Goal: Transaction & Acquisition: Download file/media

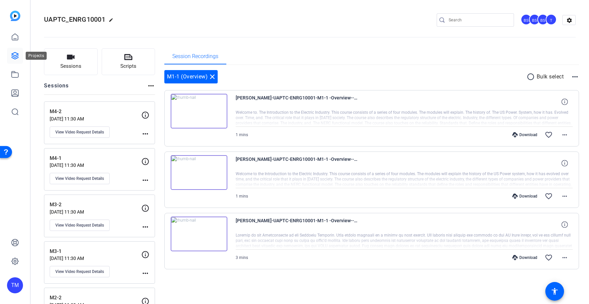
click at [15, 54] on icon at bounding box center [15, 56] width 8 height 8
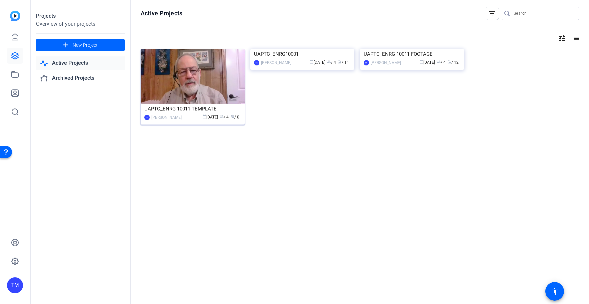
click at [186, 109] on div "UAPTC_ENRG 10011 TEMPLATE" at bounding box center [192, 109] width 97 height 10
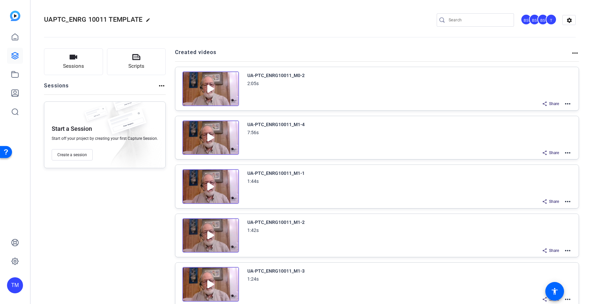
click at [569, 103] on mat-icon "more_horiz" at bounding box center [568, 104] width 8 height 8
click at [479, 86] on div at bounding box center [294, 152] width 589 height 304
click at [569, 103] on mat-icon "more_horiz" at bounding box center [568, 104] width 8 height 8
click at [373, 85] on div at bounding box center [294, 152] width 589 height 304
click at [232, 78] on img at bounding box center [210, 88] width 57 height 35
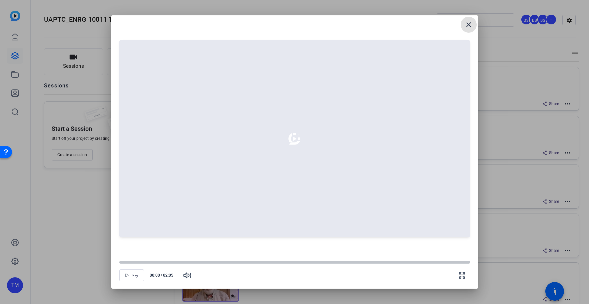
click at [470, 28] on mat-icon "close" at bounding box center [469, 25] width 8 height 8
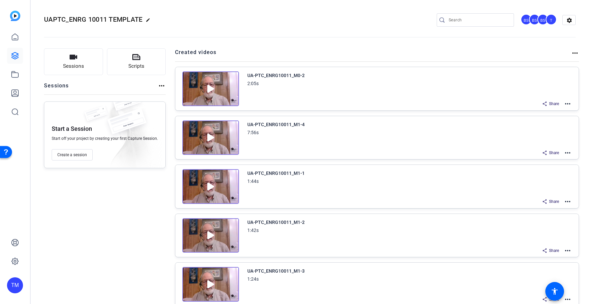
click at [568, 104] on mat-icon "more_horiz" at bounding box center [568, 104] width 8 height 8
click at [574, 52] on div at bounding box center [294, 152] width 589 height 304
click at [575, 52] on mat-icon "more_horiz" at bounding box center [575, 53] width 8 height 8
click at [507, 50] on div at bounding box center [294, 152] width 589 height 304
click at [571, 102] on mat-icon "more_horiz" at bounding box center [568, 104] width 8 height 8
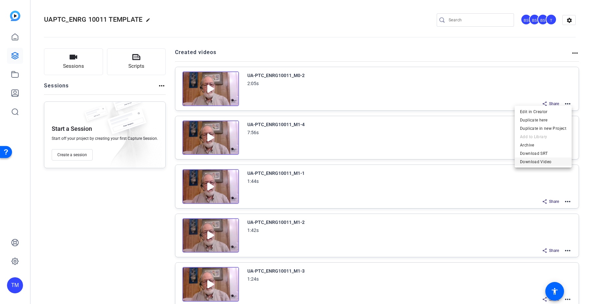
click at [552, 162] on span "Download Video" at bounding box center [543, 162] width 46 height 8
click at [568, 151] on mat-icon "more_horiz" at bounding box center [568, 153] width 8 height 8
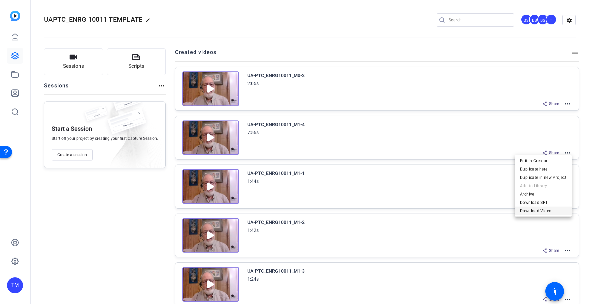
click at [552, 211] on span "Download Video" at bounding box center [543, 210] width 46 height 8
click at [569, 201] on mat-icon "more_horiz" at bounding box center [568, 201] width 8 height 8
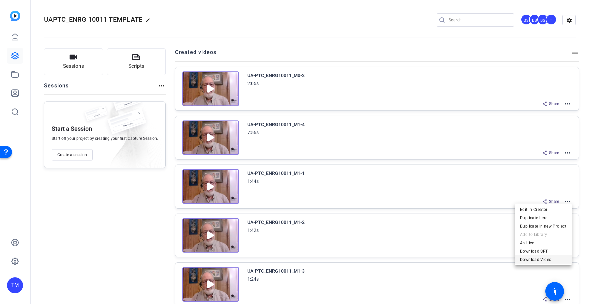
click at [554, 260] on span "Download Video" at bounding box center [543, 259] width 46 height 8
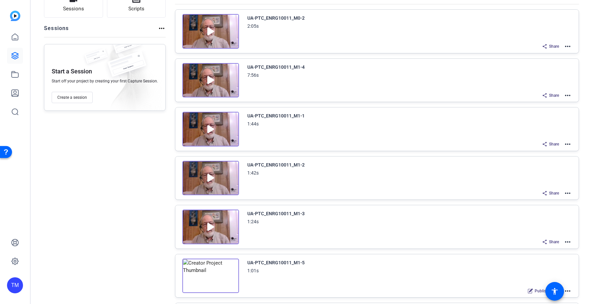
scroll to position [63, 0]
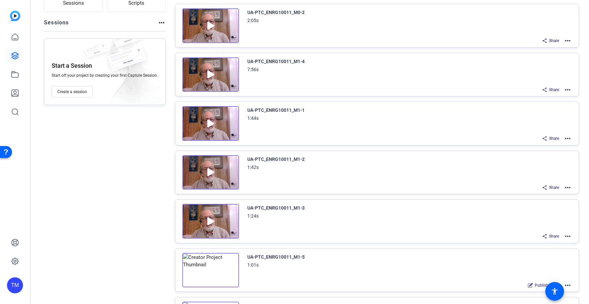
click at [566, 185] on mat-icon "more_horiz" at bounding box center [568, 187] width 8 height 8
click at [555, 235] on span "Download Video" at bounding box center [543, 237] width 46 height 8
click at [570, 236] on mat-icon "more_horiz" at bounding box center [568, 236] width 8 height 8
click at [557, 293] on span "Download Video" at bounding box center [543, 294] width 46 height 8
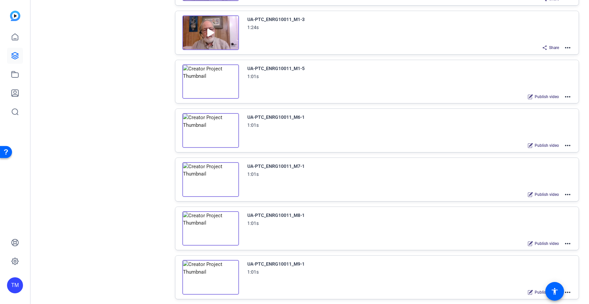
scroll to position [252, 0]
click at [567, 98] on mat-icon "more_horiz" at bounding box center [568, 96] width 8 height 8
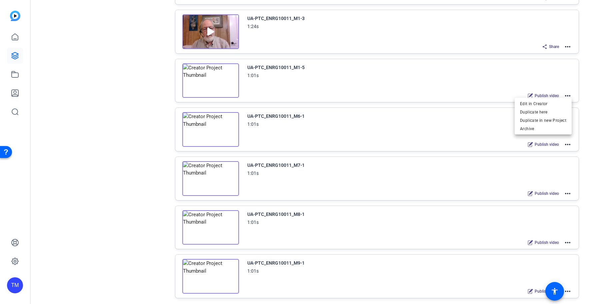
click at [556, 74] on div at bounding box center [294, 152] width 589 height 304
click at [569, 94] on mat-icon "more_horiz" at bounding box center [568, 96] width 8 height 8
